Goal: Task Accomplishment & Management: Complete application form

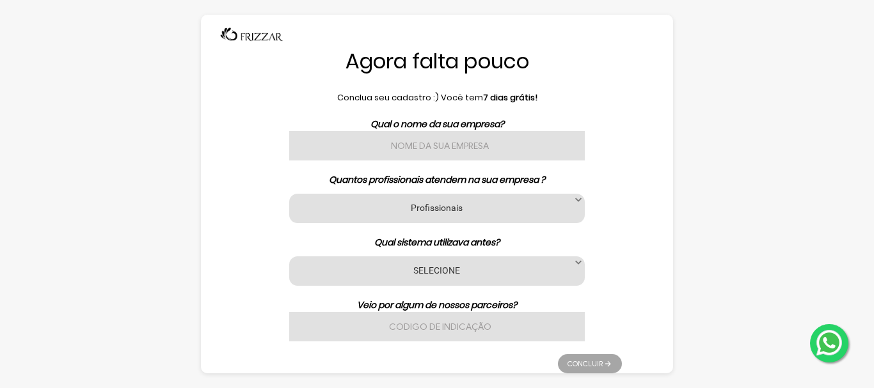
click at [425, 147] on input "text" at bounding box center [437, 145] width 296 height 29
type input "Sense Stuio"
click at [497, 219] on div "Profissionais 1 2 3 a 6 7 a 11 12 a 17 18 ou mais Profissionais" at bounding box center [437, 208] width 296 height 29
click at [455, 200] on div "Profissionais 1 2 3 a 6 7 a 11 12 a 17 18 ou mais Profissionais" at bounding box center [437, 208] width 296 height 29
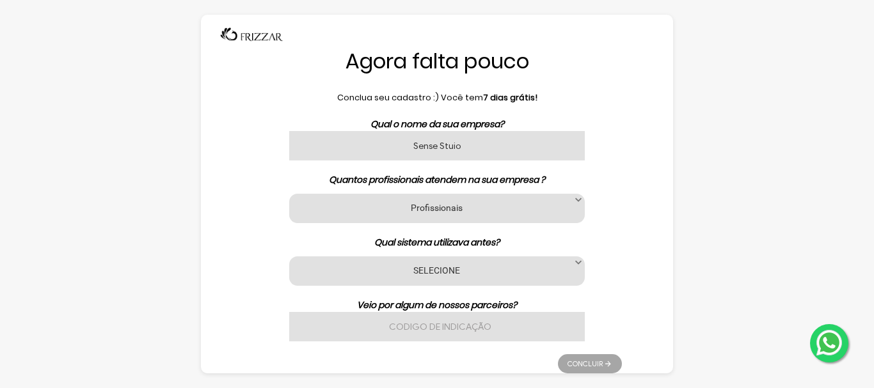
click at [581, 204] on span at bounding box center [578, 200] width 13 height 13
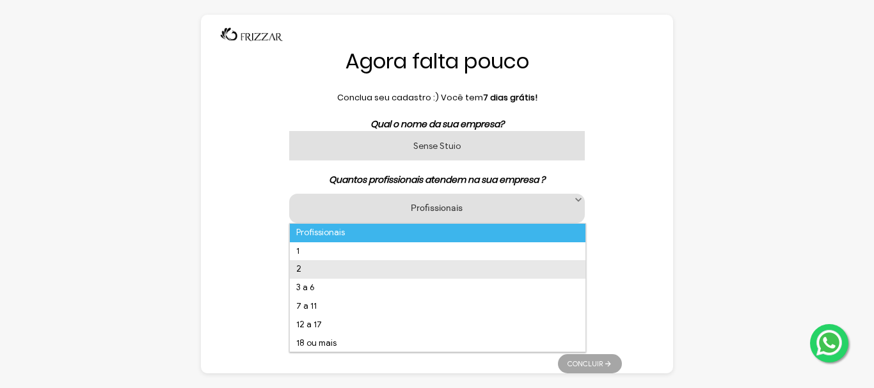
click at [372, 267] on li "2" at bounding box center [438, 269] width 296 height 19
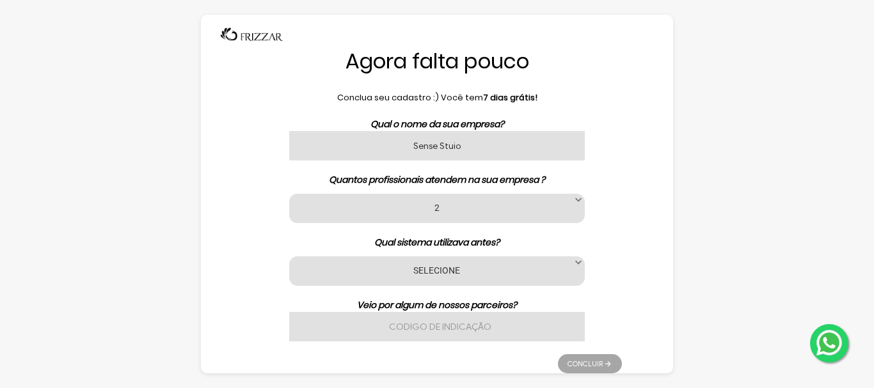
click at [555, 280] on div "SELECIONE Nenhum App [PERSON_NAME] Avec Beauty Date [PERSON_NAME] Code [PERSON_…" at bounding box center [437, 271] width 296 height 29
click at [552, 262] on div "SELECIONE Nenhum App [PERSON_NAME] Avec Beauty Date [PERSON_NAME] Code [PERSON_…" at bounding box center [437, 271] width 296 height 29
click at [575, 261] on span at bounding box center [578, 263] width 13 height 13
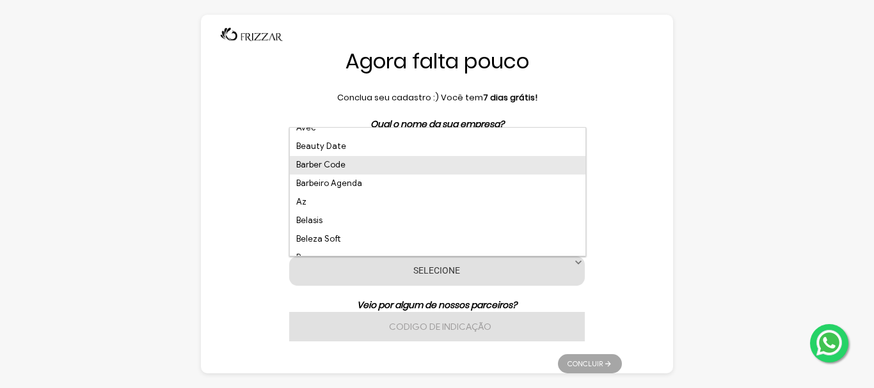
scroll to position [128, 0]
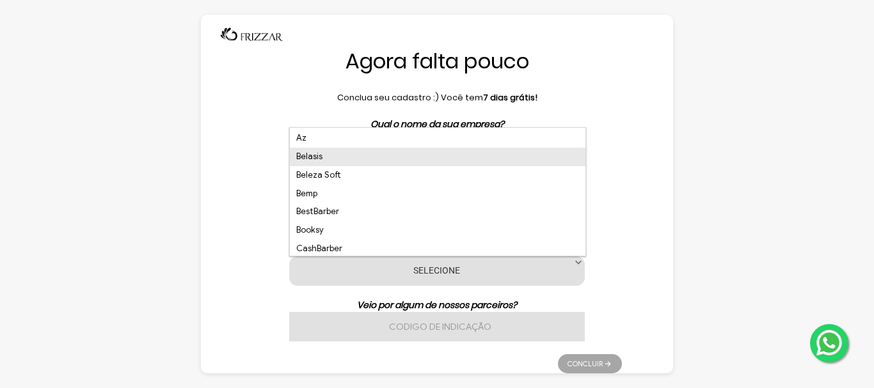
click at [338, 160] on li "Belasis" at bounding box center [438, 157] width 296 height 19
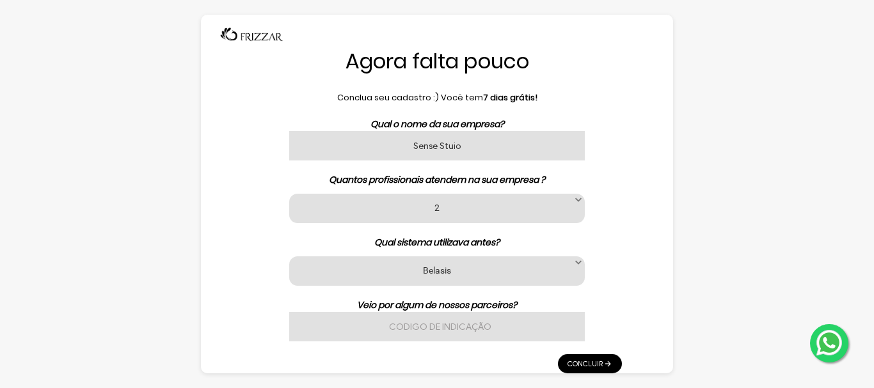
click at [569, 266] on div "SELECIONE Nenhum App [PERSON_NAME] Avec Beauty Date [PERSON_NAME] Code [PERSON_…" at bounding box center [437, 271] width 296 height 29
click at [576, 262] on span at bounding box center [578, 263] width 13 height 13
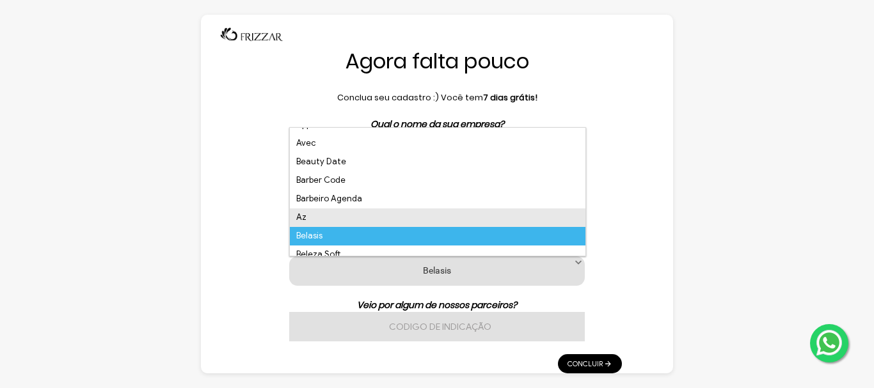
scroll to position [0, 0]
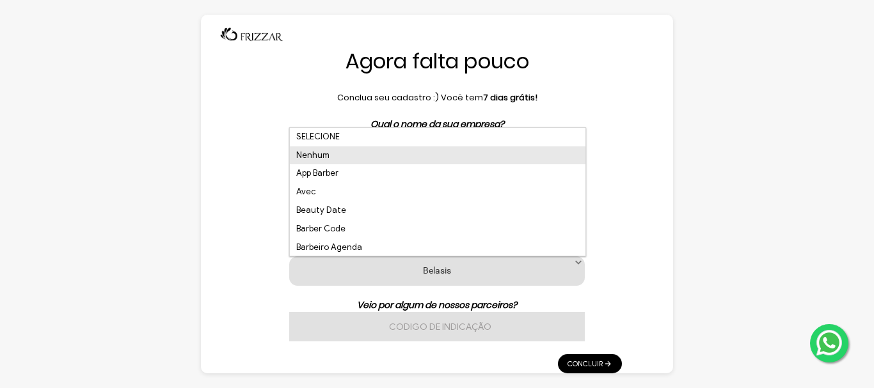
click at [335, 156] on li "Nenhum" at bounding box center [438, 155] width 296 height 19
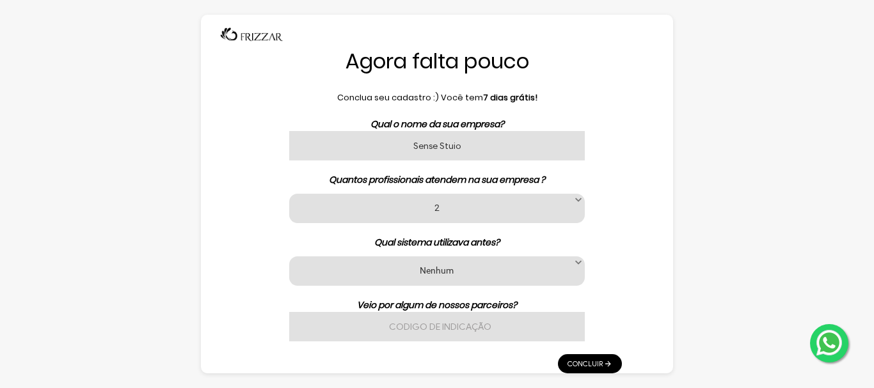
click at [596, 362] on link "Concluir" at bounding box center [590, 363] width 64 height 19
